Goal: Check status: Check status

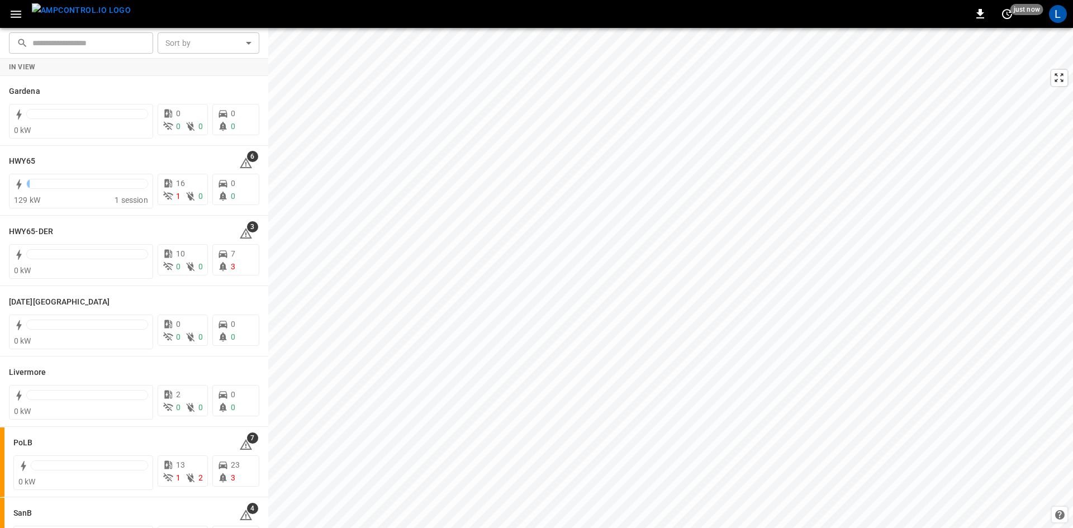
click at [20, 14] on icon "button" at bounding box center [16, 14] width 11 height 7
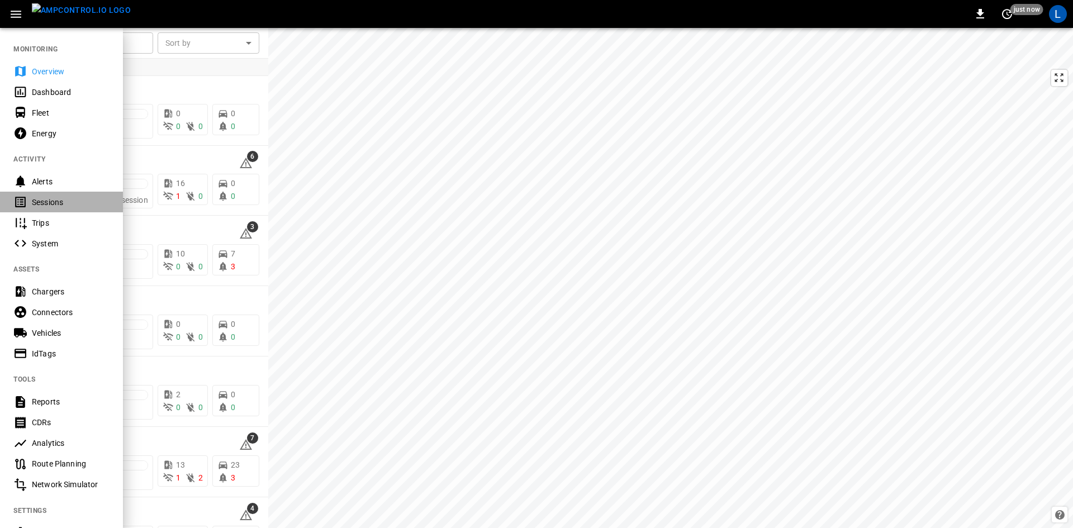
click at [49, 198] on div "Sessions" at bounding box center [71, 202] width 78 height 11
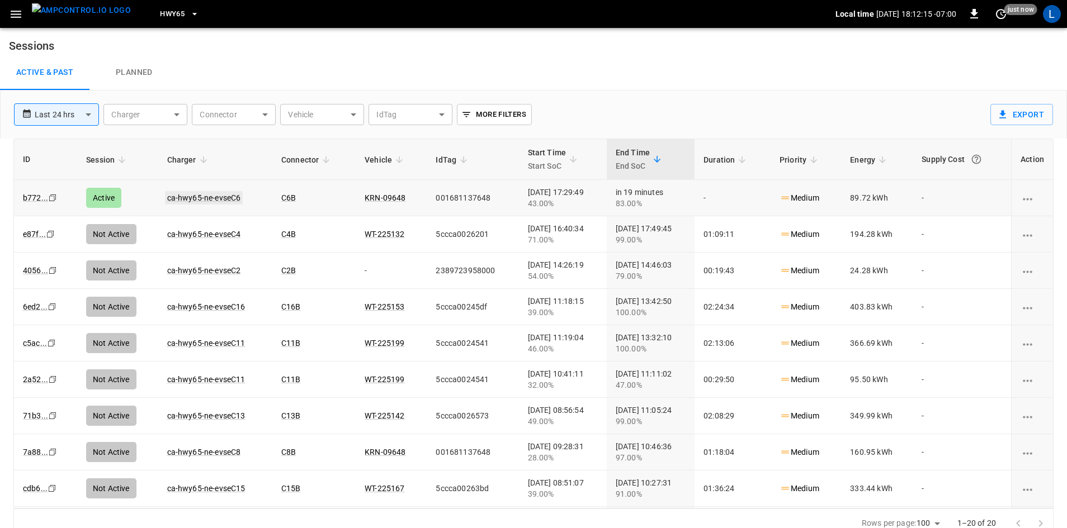
click at [190, 198] on link "ca-hwy65-ne-evseC6" at bounding box center [204, 197] width 78 height 13
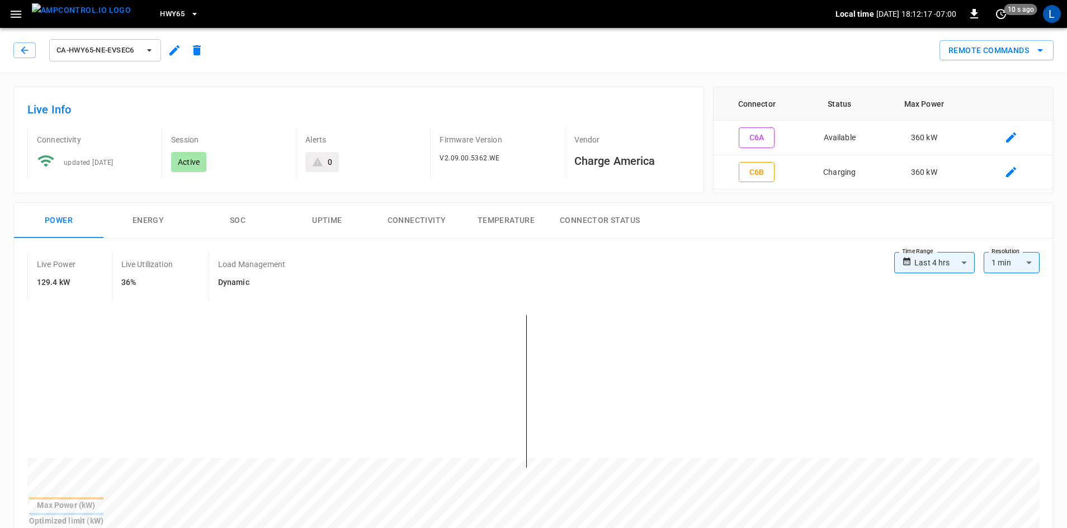
click at [228, 221] on button "SOC" at bounding box center [237, 221] width 89 height 36
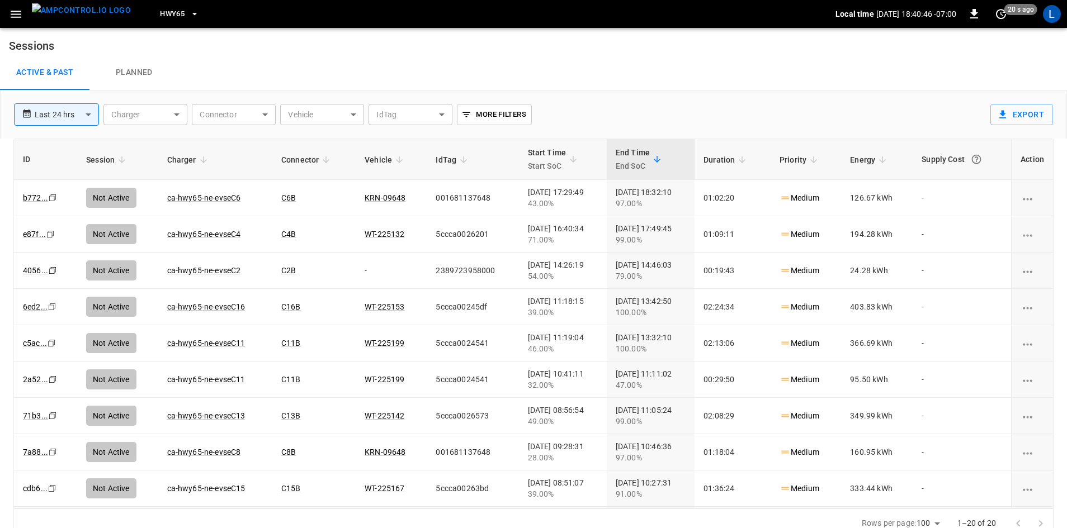
click at [163, 10] on span "HWY65" at bounding box center [172, 14] width 25 height 13
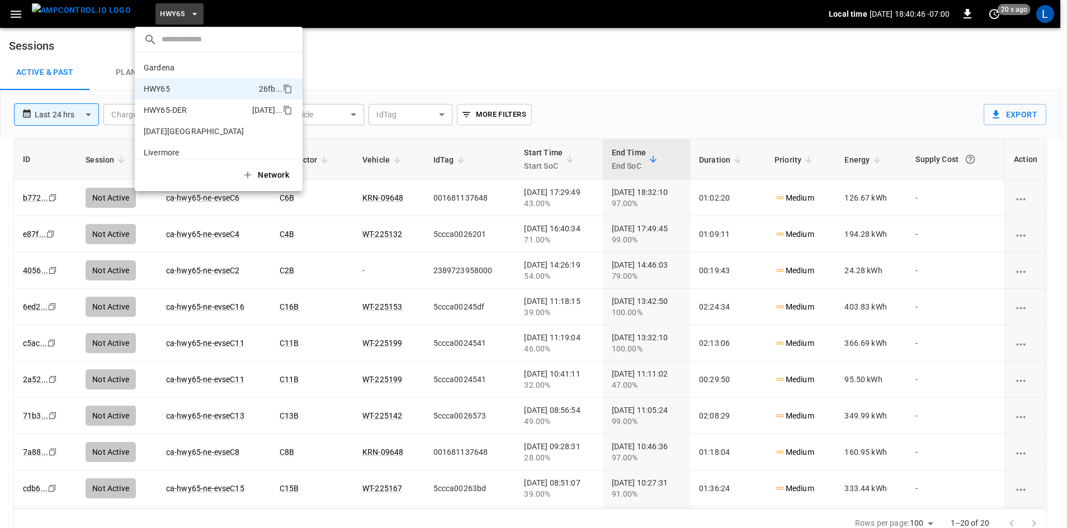
click at [185, 102] on li "HWY65-DER [DATE].." at bounding box center [219, 110] width 168 height 21
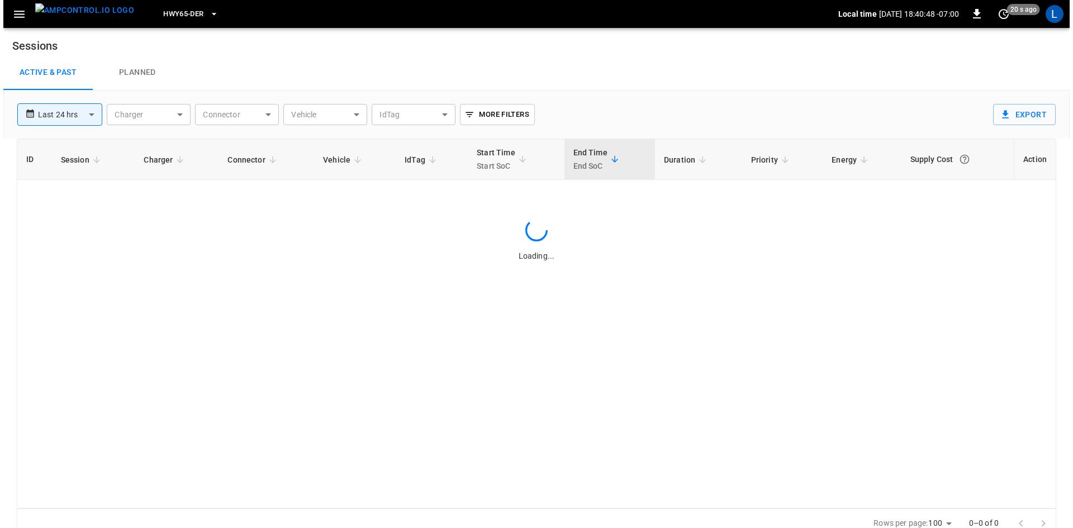
scroll to position [18, 0]
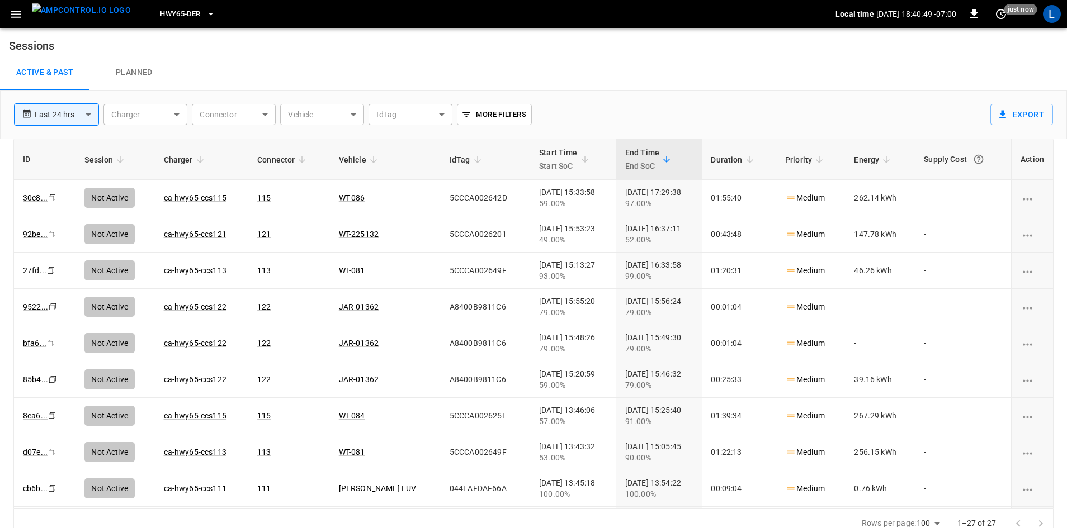
click at [160, 20] on span "HWY65-DER" at bounding box center [180, 14] width 40 height 13
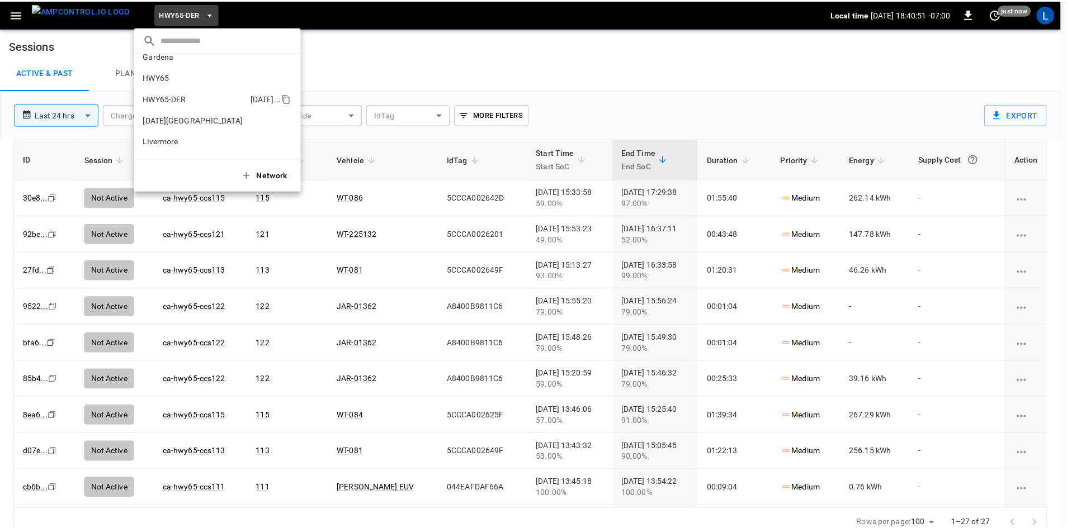
scroll to position [0, 0]
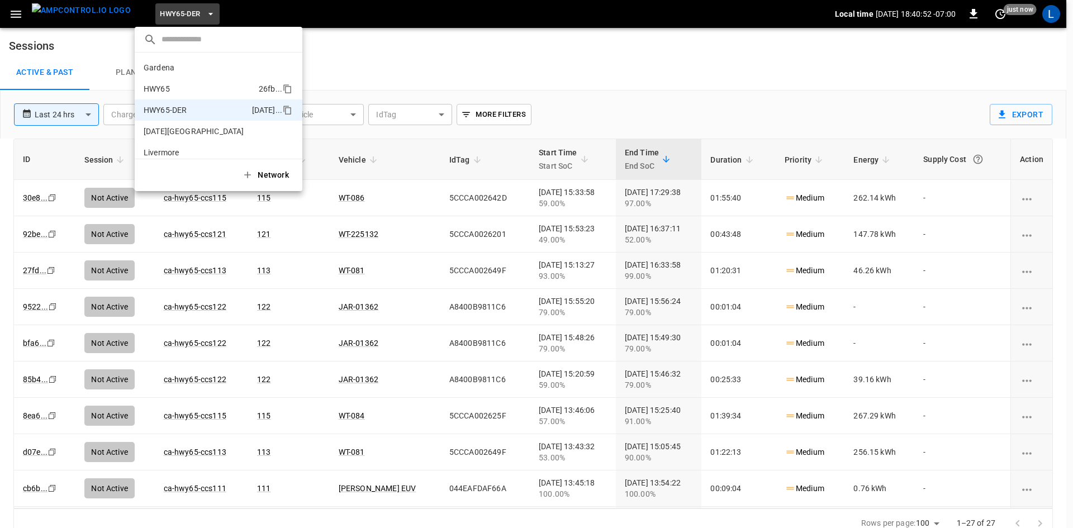
click at [167, 84] on p "HWY65" at bounding box center [199, 88] width 111 height 11
